Goal: Check status: Check status

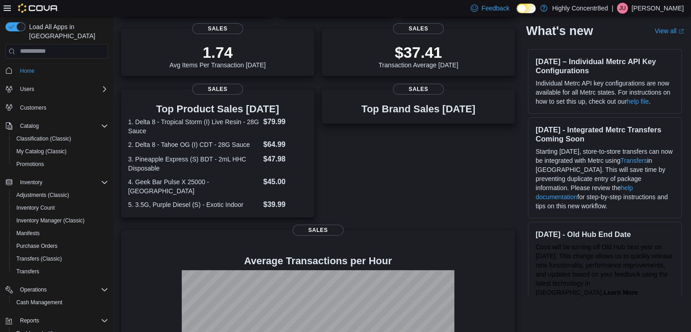
scroll to position [121, 0]
click at [224, 199] on dt "5. 3.5G, Purple Diesel (S) - Exotic Indoor" at bounding box center [193, 203] width 131 height 9
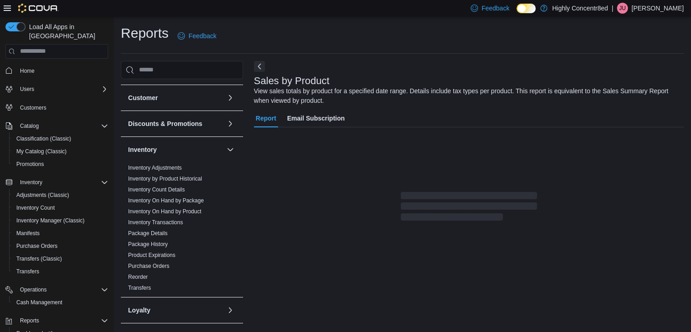
scroll to position [47, 0]
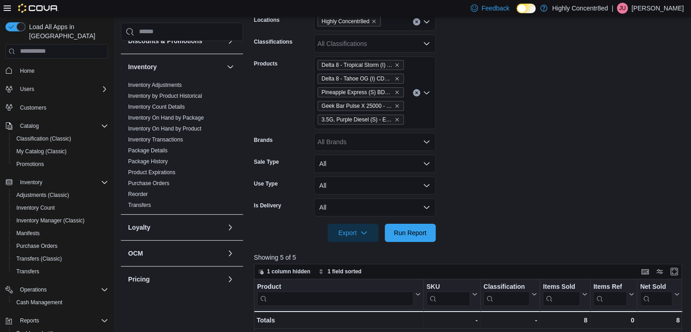
scroll to position [179, 0]
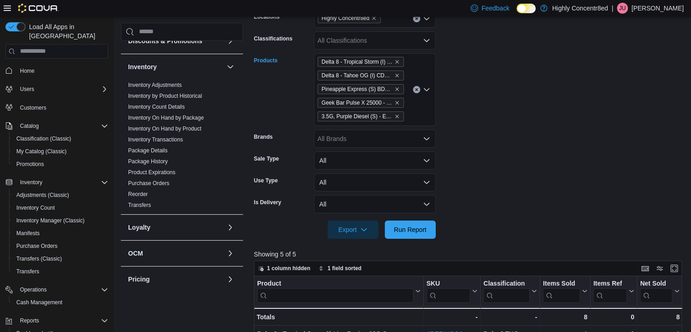
click at [427, 89] on icon "Open list of options" at bounding box center [426, 89] width 5 height 3
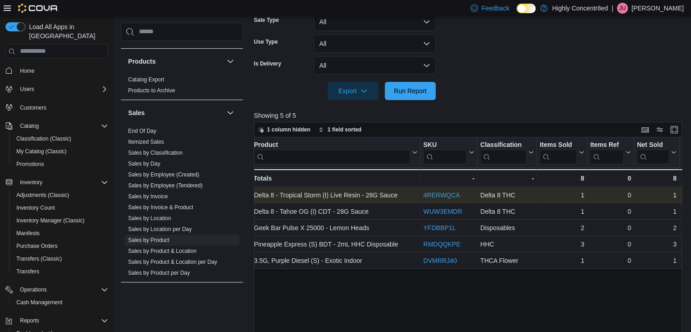
scroll to position [0, 0]
drag, startPoint x: 291, startPoint y: 117, endPoint x: 277, endPoint y: 117, distance: 13.2
click at [277, 117] on p "Showing 5 of 5" at bounding box center [470, 115] width 432 height 9
